Goal: Information Seeking & Learning: Learn about a topic

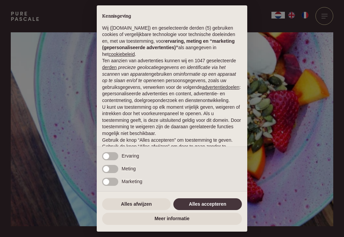
click at [152, 204] on button "Alles afwijzen" at bounding box center [136, 204] width 69 height 12
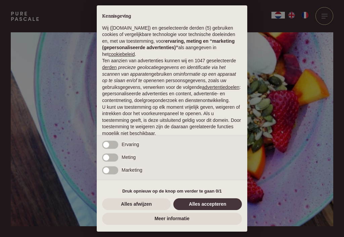
scroll to position [29, 0]
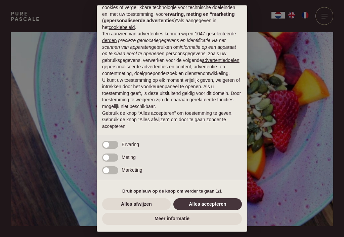
click at [149, 199] on button "Alles afwijzen" at bounding box center [136, 204] width 69 height 12
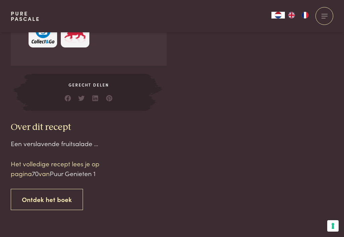
scroll to position [531, 0]
click at [72, 190] on link "Ontdek het boek" at bounding box center [47, 198] width 72 height 21
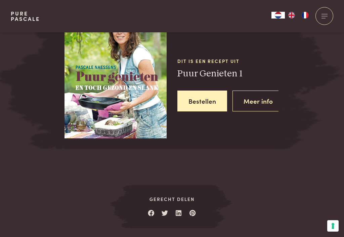
scroll to position [810, 0]
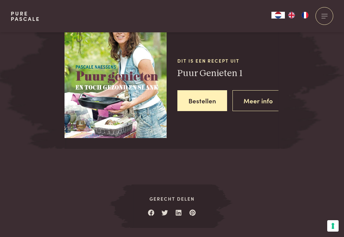
click at [266, 102] on link "Meer info" at bounding box center [258, 100] width 51 height 21
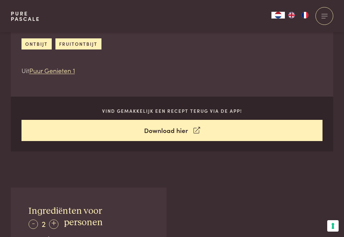
scroll to position [250, 0]
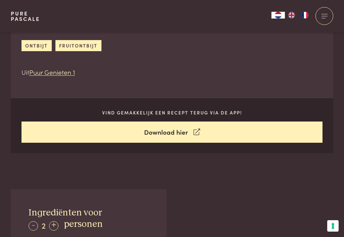
click at [191, 127] on link "Download hier" at bounding box center [173, 131] width 302 height 21
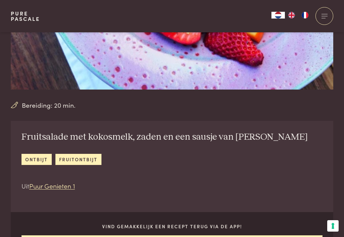
scroll to position [136, 0]
click at [95, 156] on link "fruitontbijt" at bounding box center [78, 159] width 46 height 11
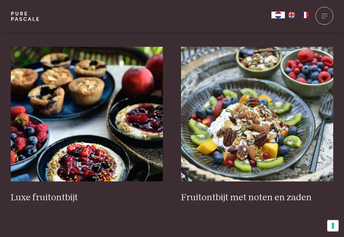
scroll to position [248, 0]
click at [257, 192] on h3 "Fruitontbijt met noten en zaden" at bounding box center [257, 198] width 153 height 12
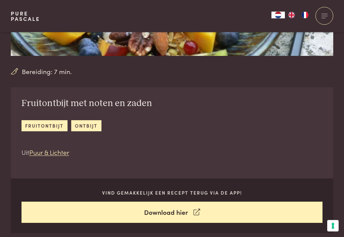
scroll to position [167, 0]
